Goal: Information Seeking & Learning: Learn about a topic

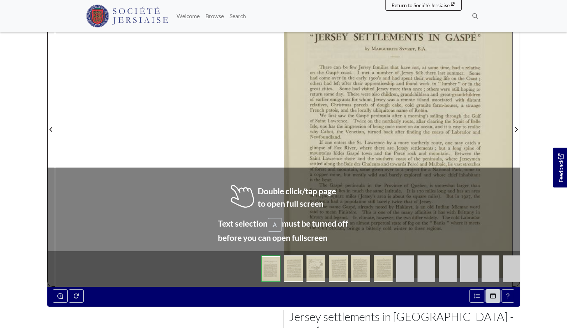
scroll to position [183, 0]
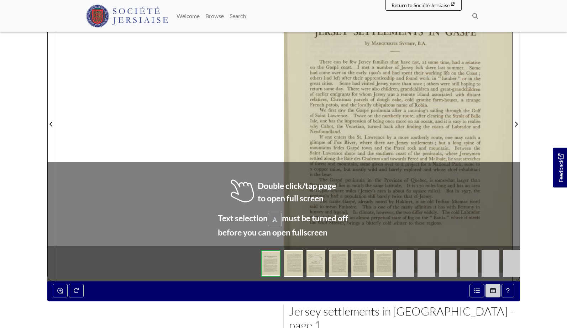
click at [366, 155] on div at bounding box center [398, 119] width 229 height 323
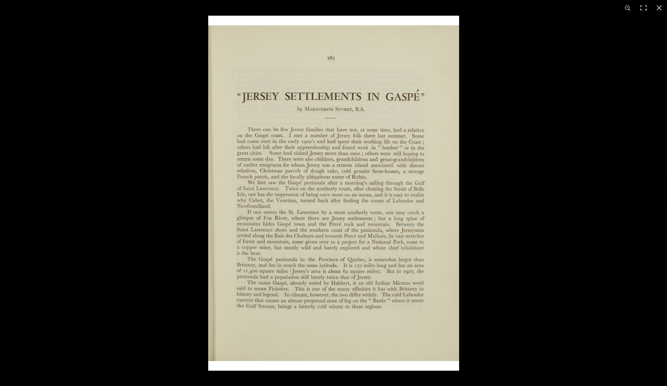
click at [417, 196] on img at bounding box center [333, 193] width 251 height 355
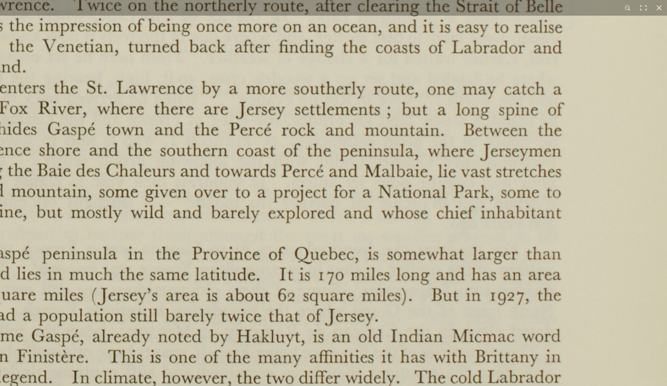
click at [415, 204] on img at bounding box center [245, 21] width 881 height 1246
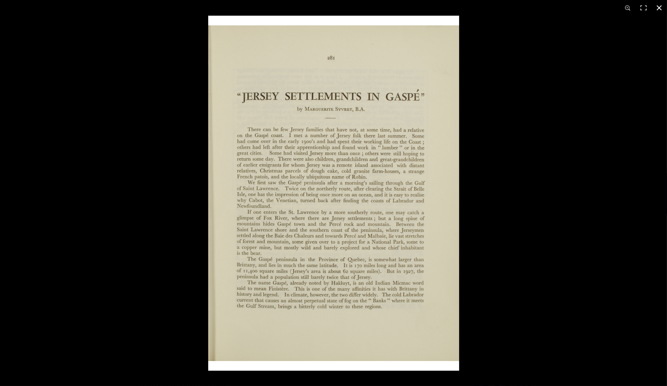
scroll to position [200, 0]
click at [566, 214] on div at bounding box center [541, 209] width 667 height 386
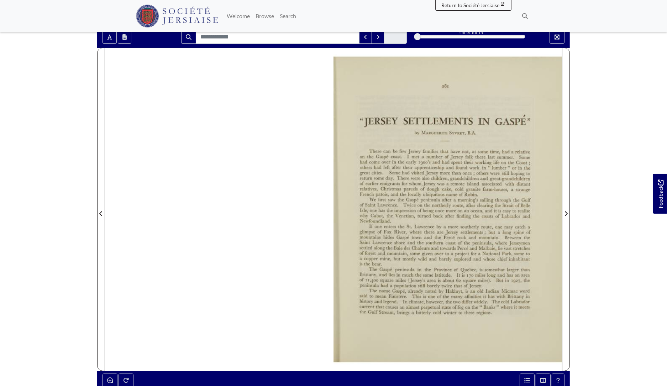
scroll to position [66, 0]
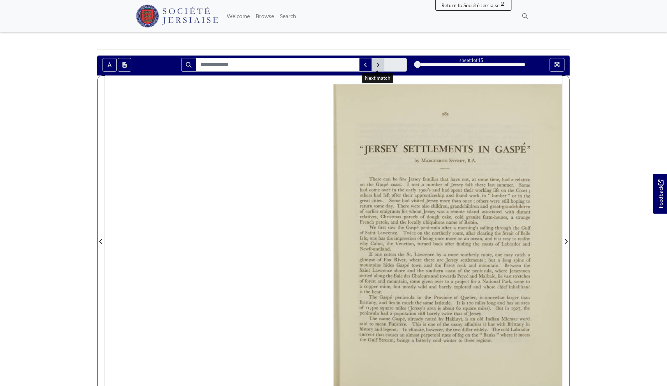
click at [376, 63] on icon "Next Match" at bounding box center [378, 65] width 4 height 6
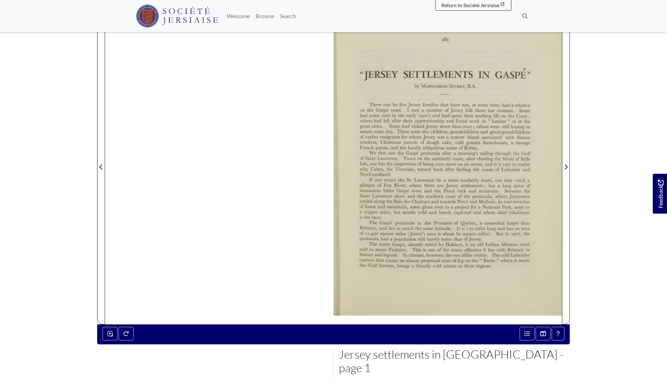
scroll to position [149, 0]
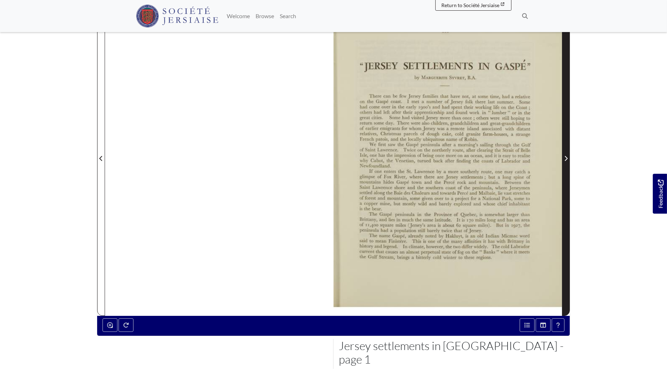
click at [565, 156] on icon "Next Page" at bounding box center [566, 159] width 4 height 6
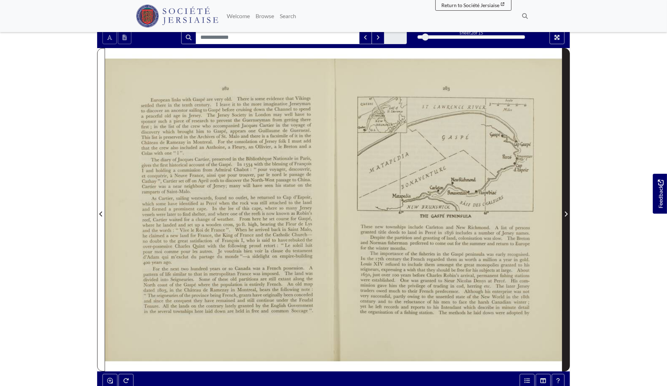
scroll to position [86, 0]
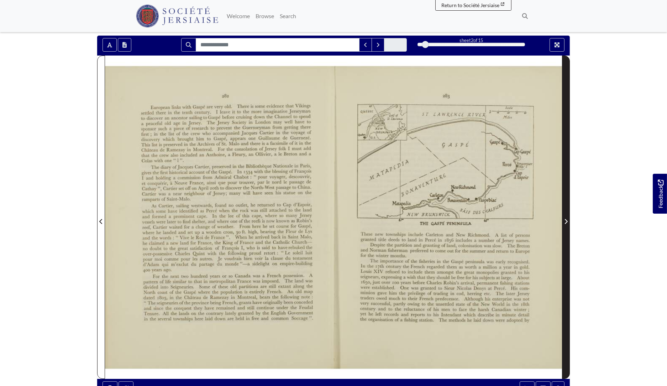
click at [565, 220] on icon "Next Page" at bounding box center [566, 222] width 4 height 6
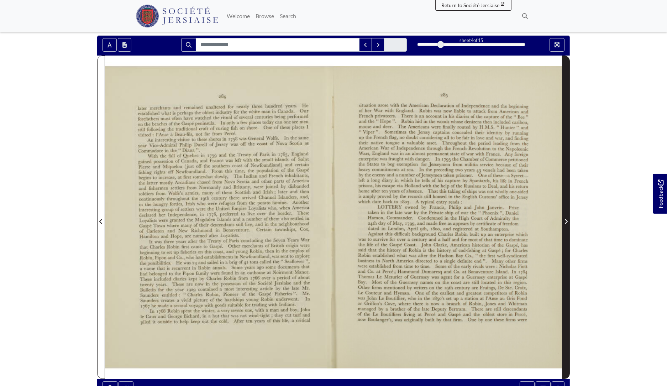
click at [565, 220] on icon "Next Page" at bounding box center [566, 222] width 4 height 6
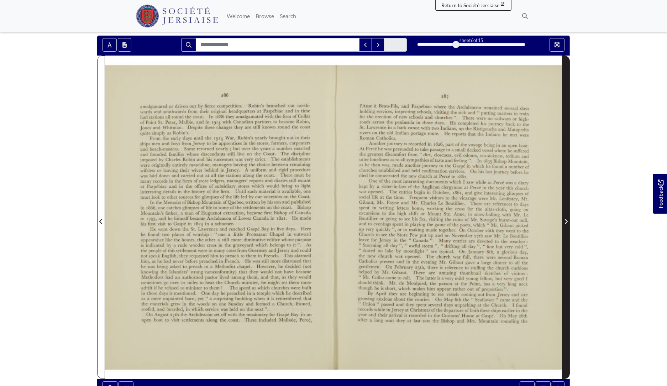
click at [565, 220] on icon "Next Page" at bounding box center [566, 222] width 4 height 6
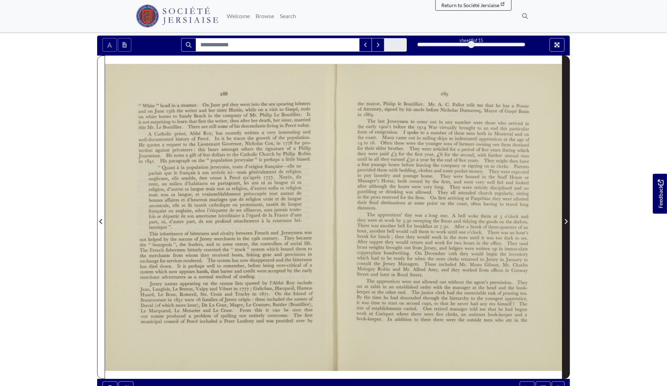
click at [565, 220] on icon "Next Page" at bounding box center [566, 222] width 4 height 6
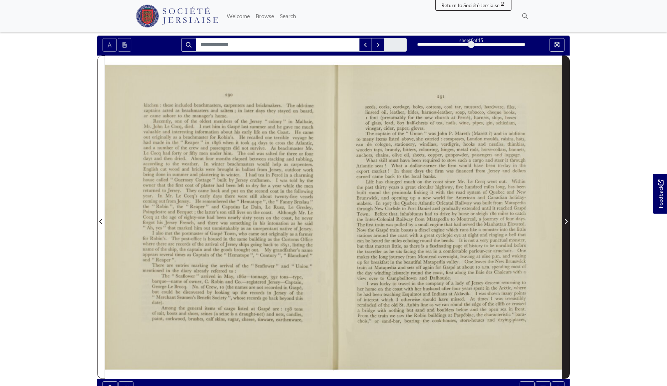
click at [565, 220] on icon "Next Page" at bounding box center [566, 222] width 4 height 6
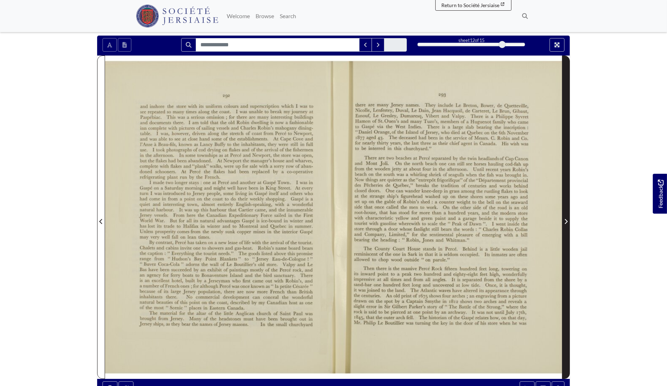
click at [565, 220] on icon "Next Page" at bounding box center [566, 222] width 4 height 6
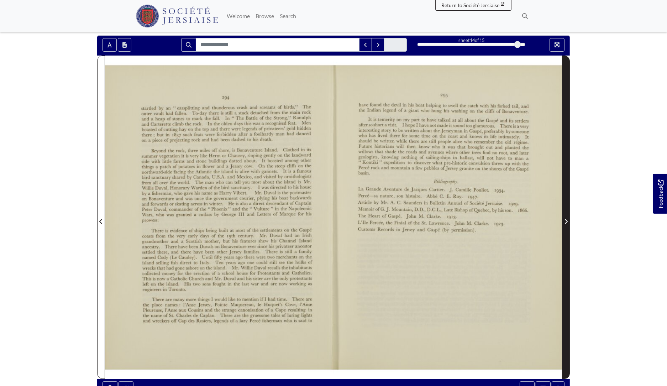
click at [566, 220] on icon "Next Page" at bounding box center [566, 221] width 3 height 5
